Goal: Information Seeking & Learning: Learn about a topic

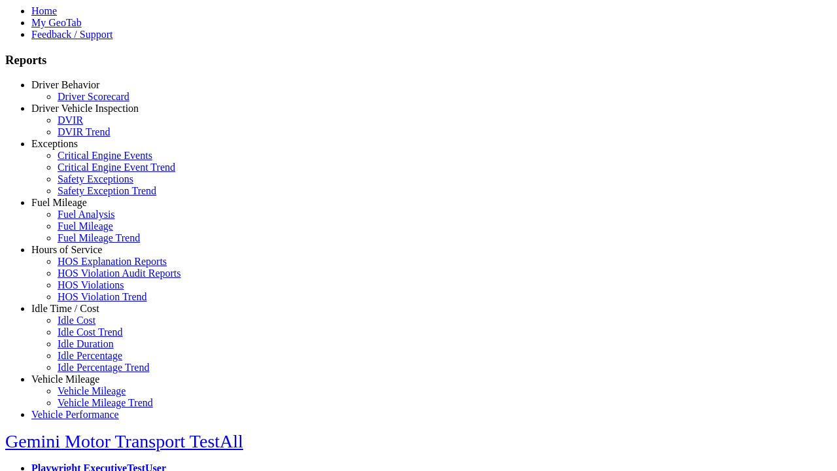
click at [75, 149] on link "Exceptions" at bounding box center [54, 143] width 46 height 11
click at [85, 173] on link "Critical Engine Event Trend" at bounding box center [117, 166] width 118 height 11
select select "**********"
select select
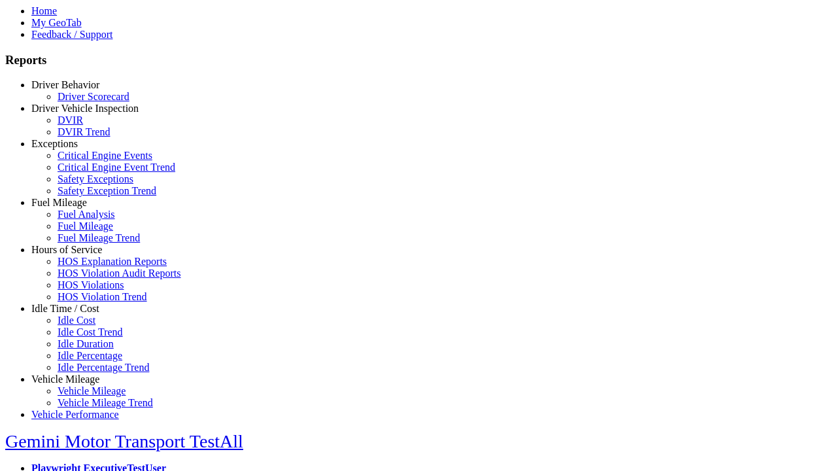
select select
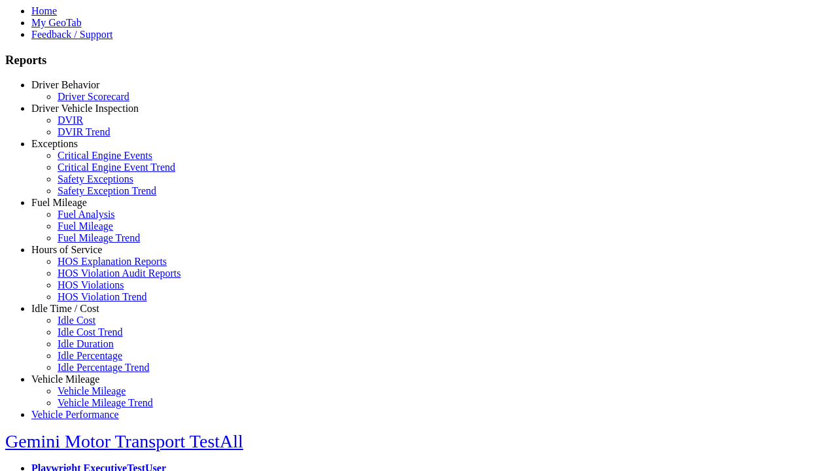
select select
